Goal: Task Accomplishment & Management: Use online tool/utility

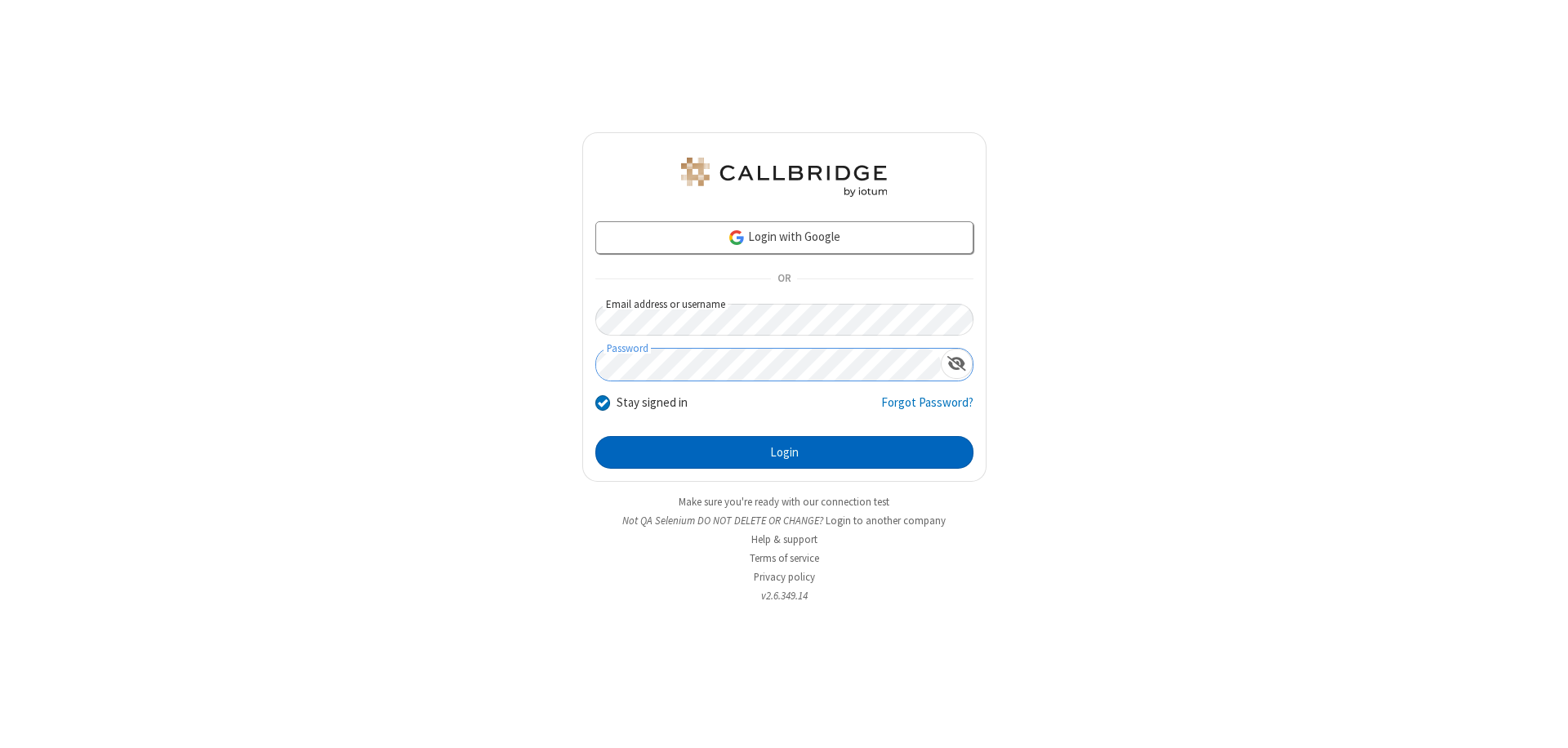
click at [784, 453] on button "Login" at bounding box center [784, 452] width 378 height 33
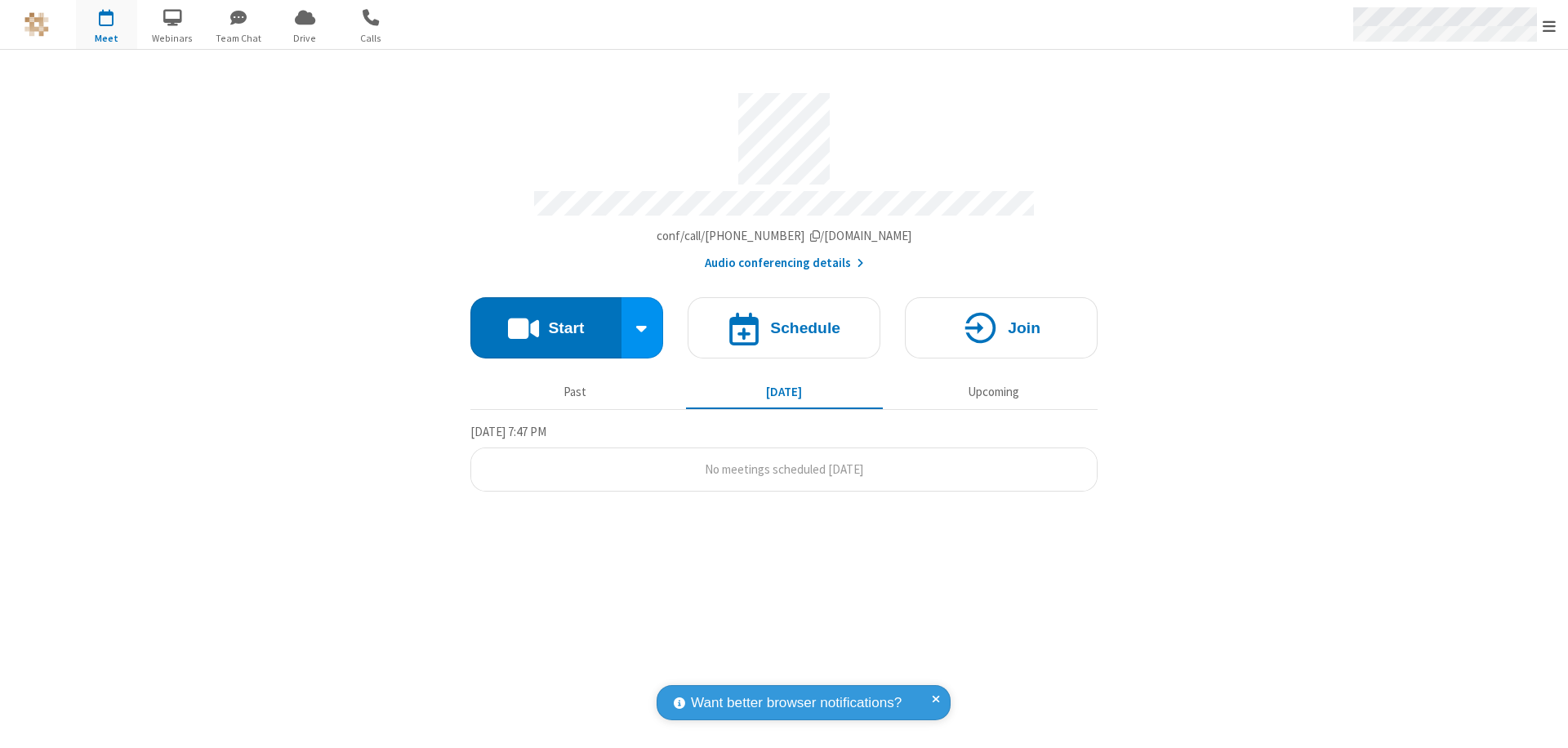
click at [1549, 26] on span "Open menu" at bounding box center [1549, 26] width 13 height 17
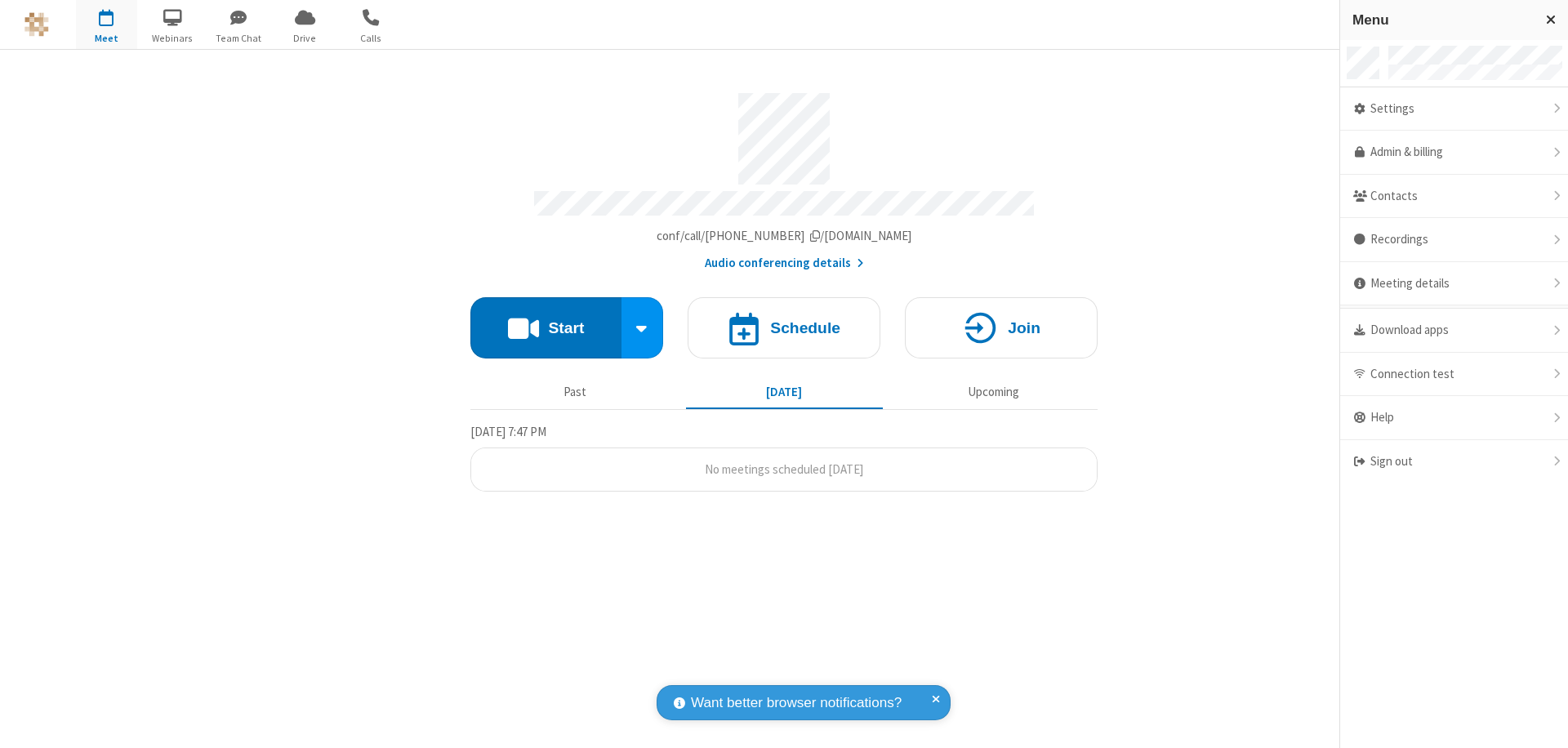
click at [305, 37] on span "Drive" at bounding box center [305, 37] width 61 height 15
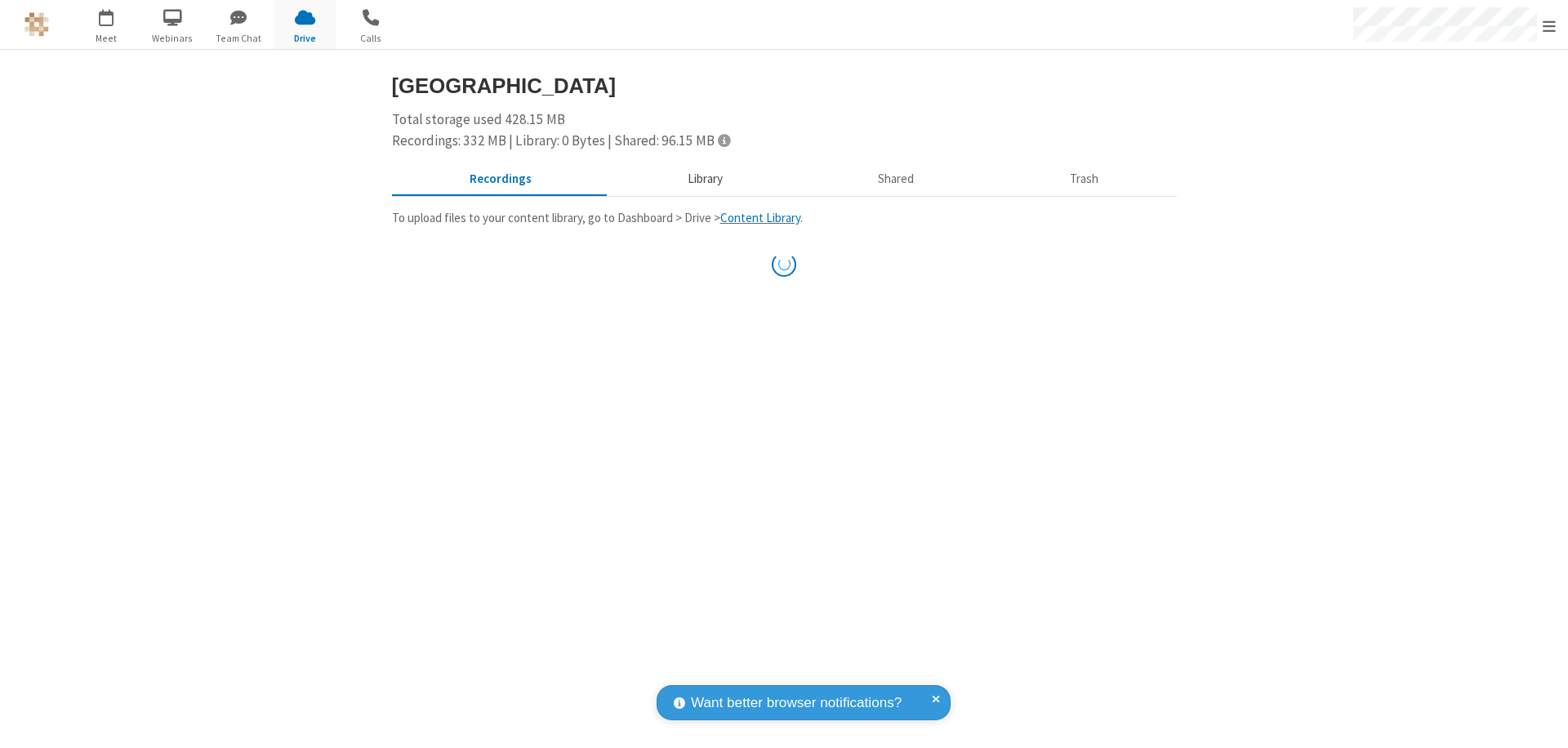
click at [697, 179] on button "Library" at bounding box center [705, 179] width 191 height 31
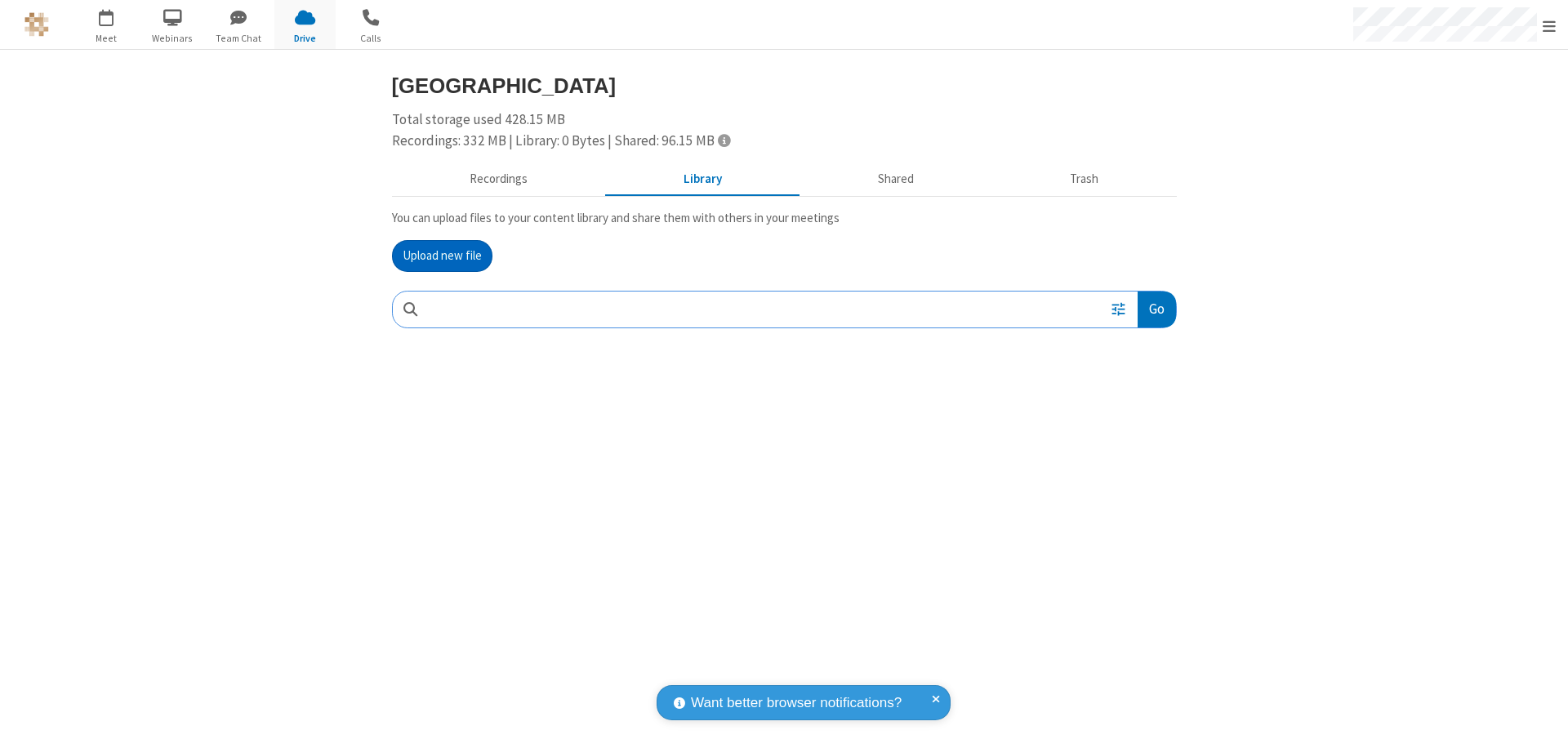
click at [442, 256] on button "Upload new file" at bounding box center [442, 256] width 101 height 33
